Goal: Check status: Check status

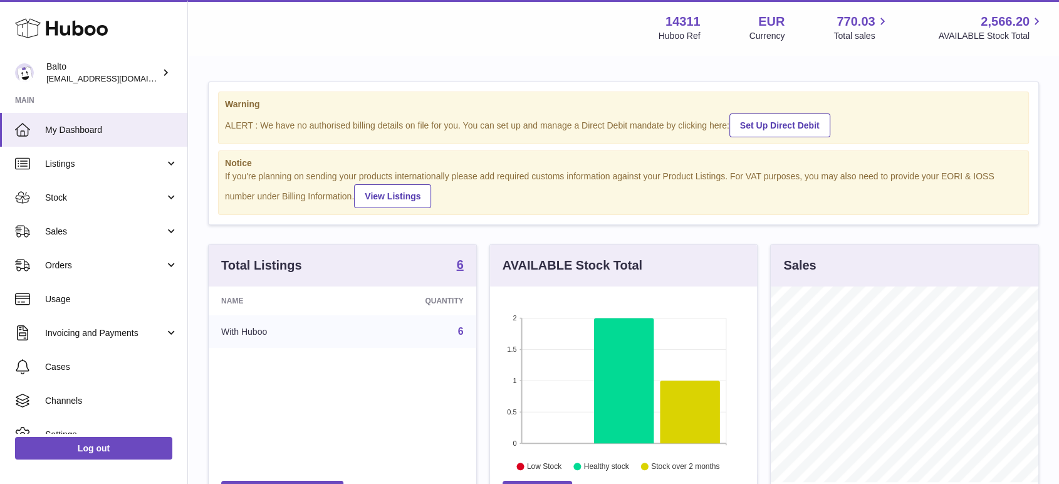
scroll to position [195, 267]
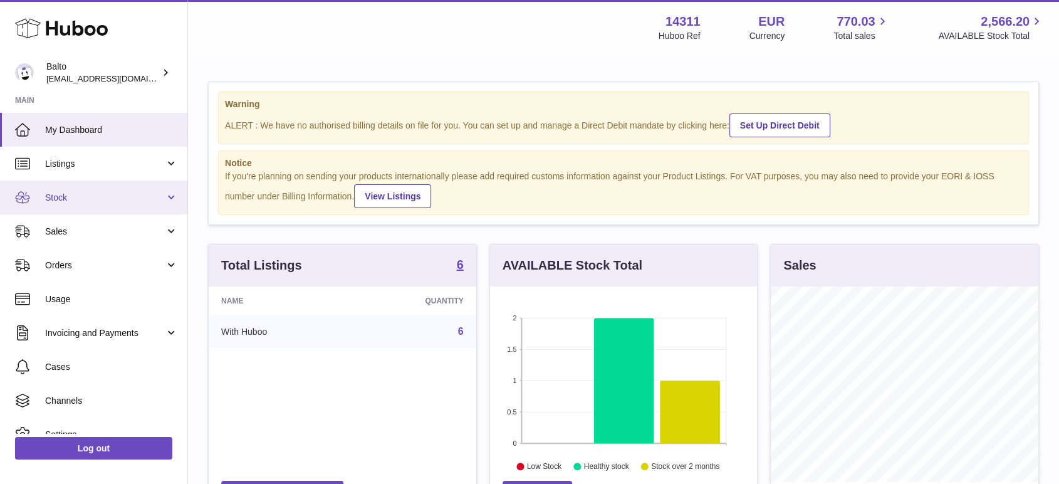
click at [121, 199] on span "Stock" at bounding box center [105, 198] width 120 height 12
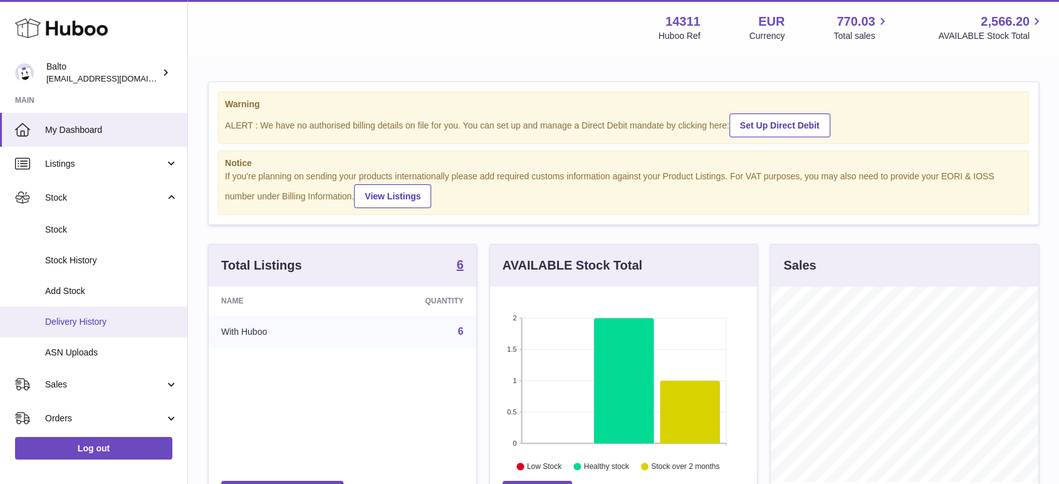
click at [102, 319] on span "Delivery History" at bounding box center [111, 322] width 133 height 12
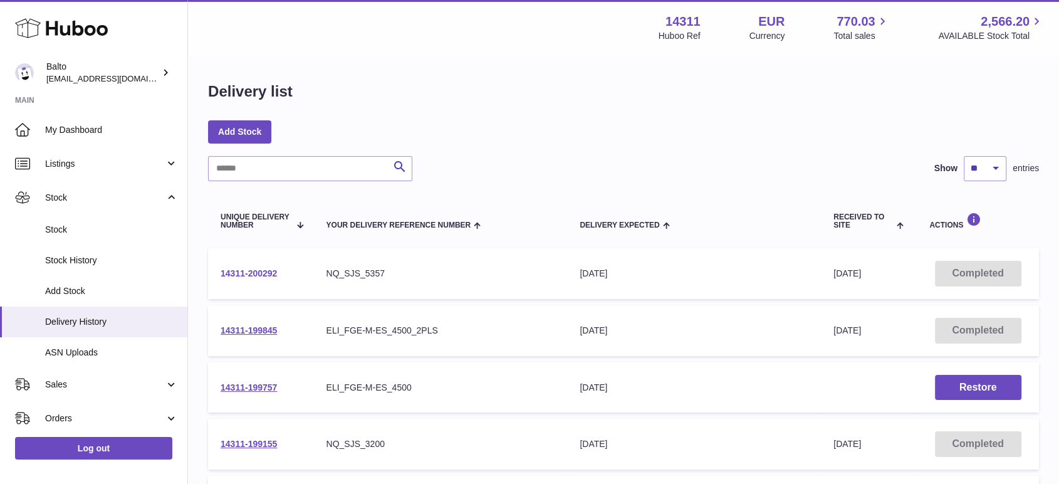
click at [231, 272] on link "14311-200292" at bounding box center [248, 273] width 56 height 10
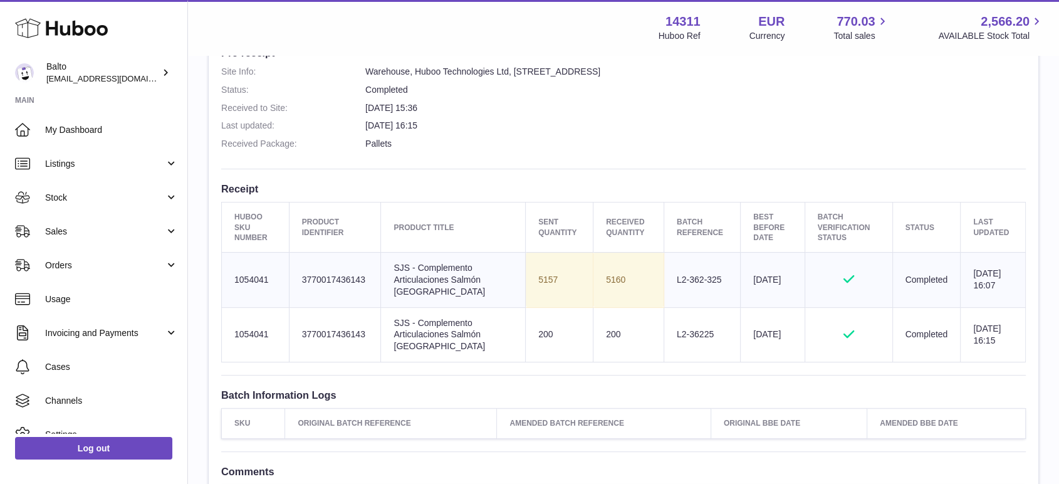
scroll to position [278, 0]
